Goal: Transaction & Acquisition: Purchase product/service

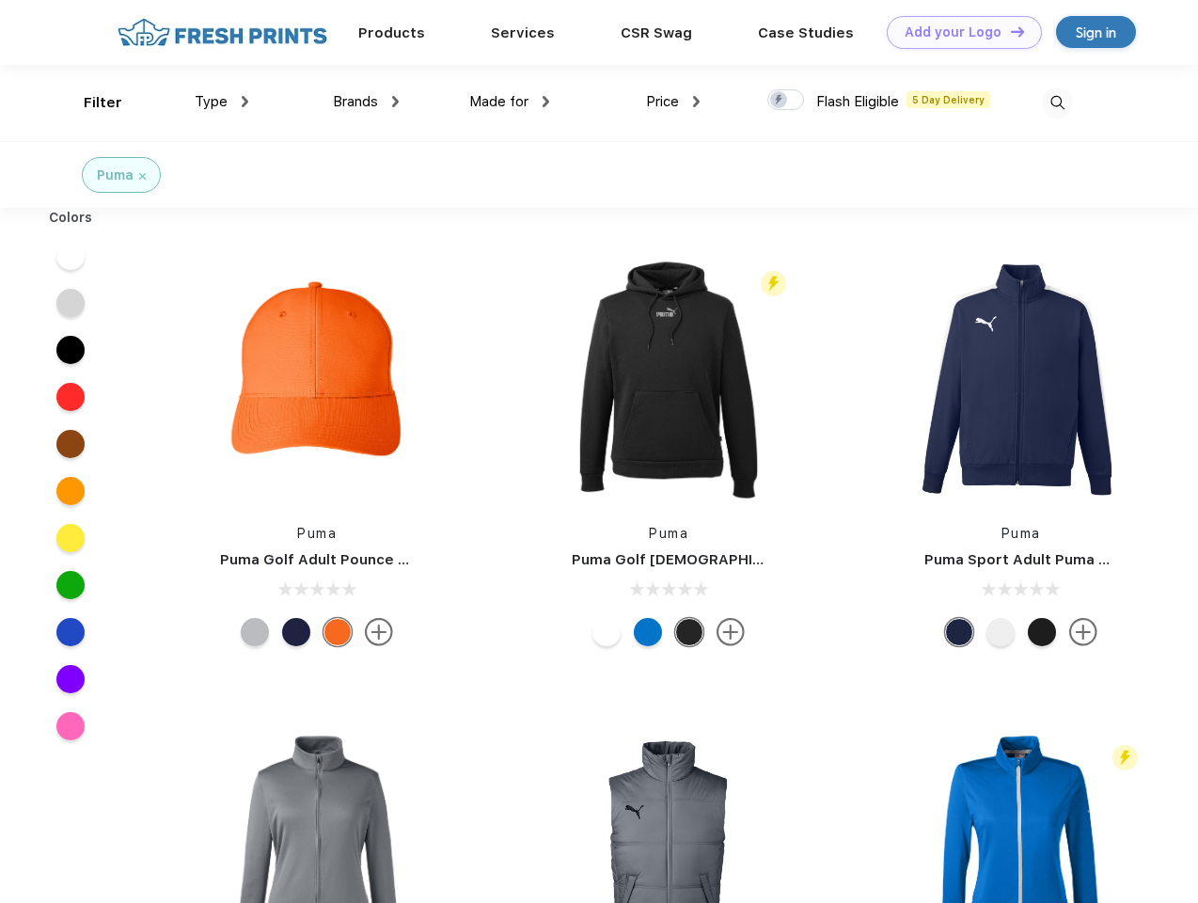
click at [957, 32] on link "Add your Logo Design Tool" at bounding box center [964, 32] width 155 height 33
click at [0, 0] on div "Design Tool" at bounding box center [0, 0] width 0 height 0
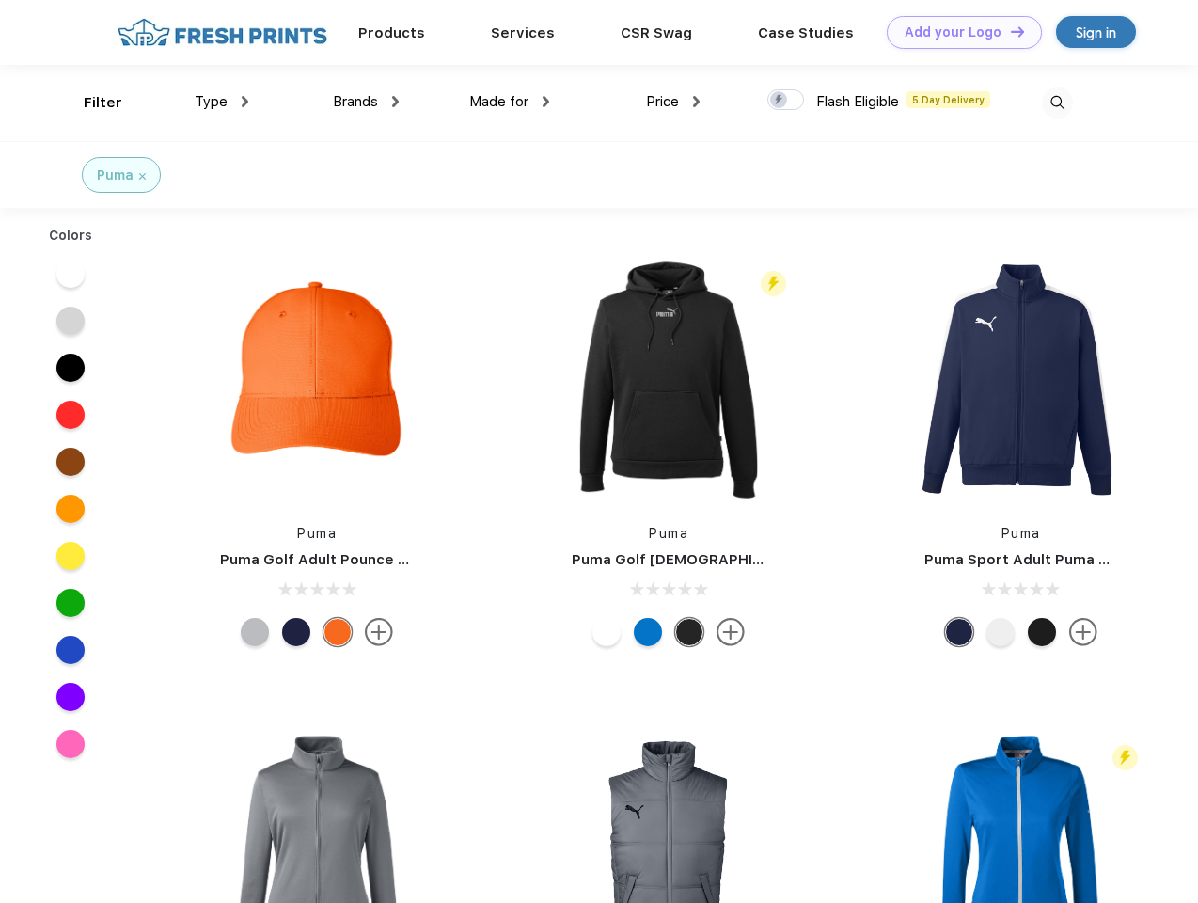
click at [1009, 31] on link "Add your Logo Design Tool" at bounding box center [964, 32] width 155 height 33
click at [90, 103] on div "Filter" at bounding box center [103, 103] width 39 height 22
click at [222, 102] on span "Type" at bounding box center [211, 101] width 33 height 17
click at [366, 102] on span "Brands" at bounding box center [355, 101] width 45 height 17
click at [510, 102] on span "Made for" at bounding box center [498, 101] width 59 height 17
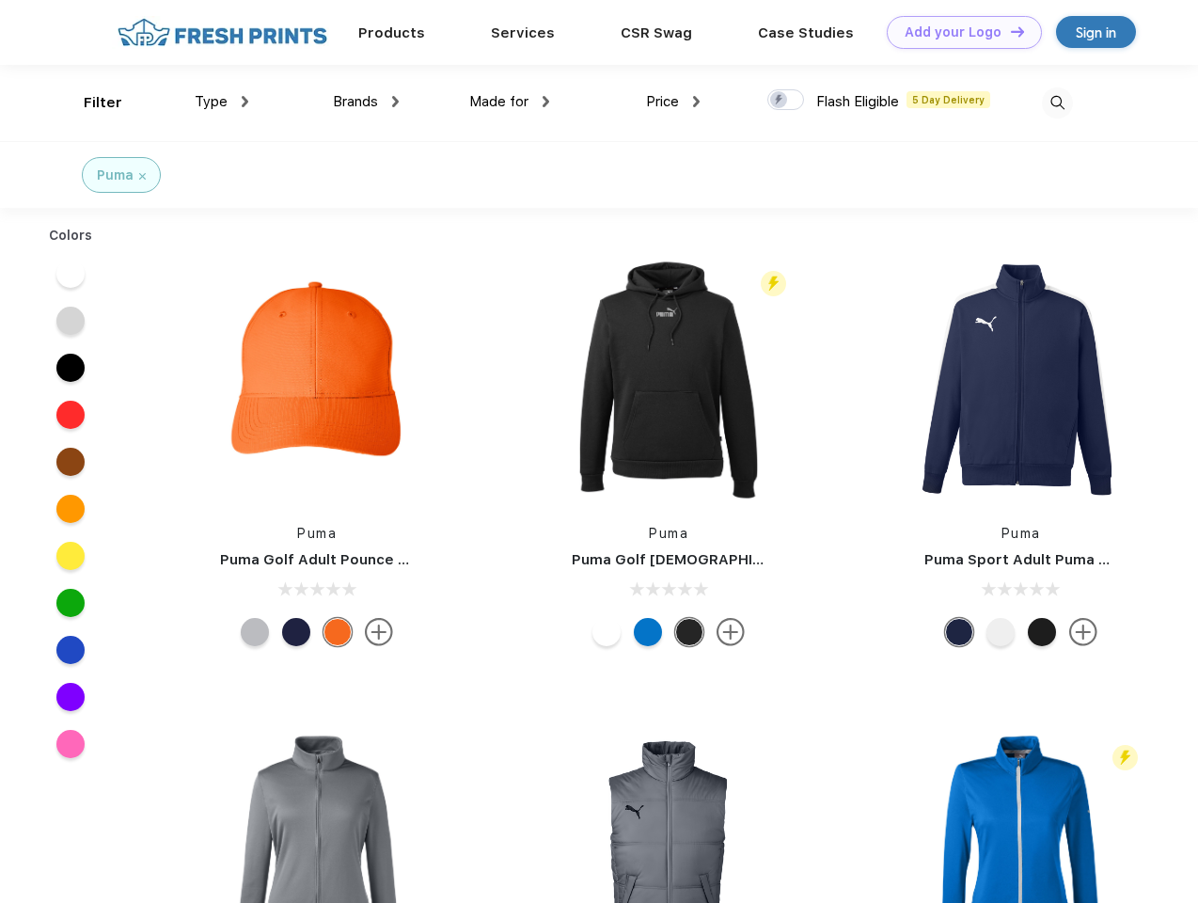
click at [673, 102] on span "Price" at bounding box center [662, 101] width 33 height 17
click at [786, 101] on div at bounding box center [785, 99] width 37 height 21
click at [780, 101] on input "checkbox" at bounding box center [773, 94] width 12 height 12
click at [1057, 103] on img at bounding box center [1057, 102] width 31 height 31
